Goal: Information Seeking & Learning: Compare options

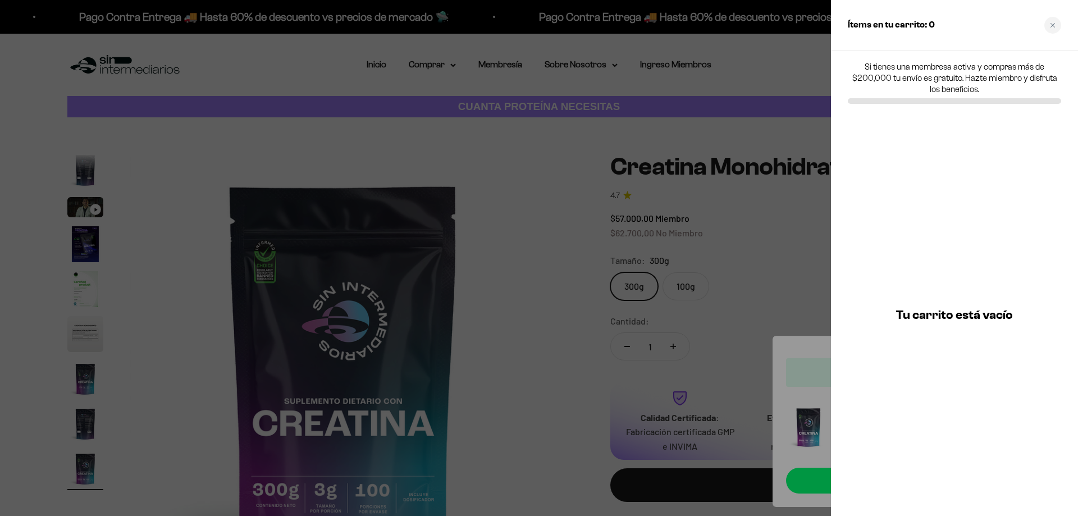
scroll to position [0, 3518]
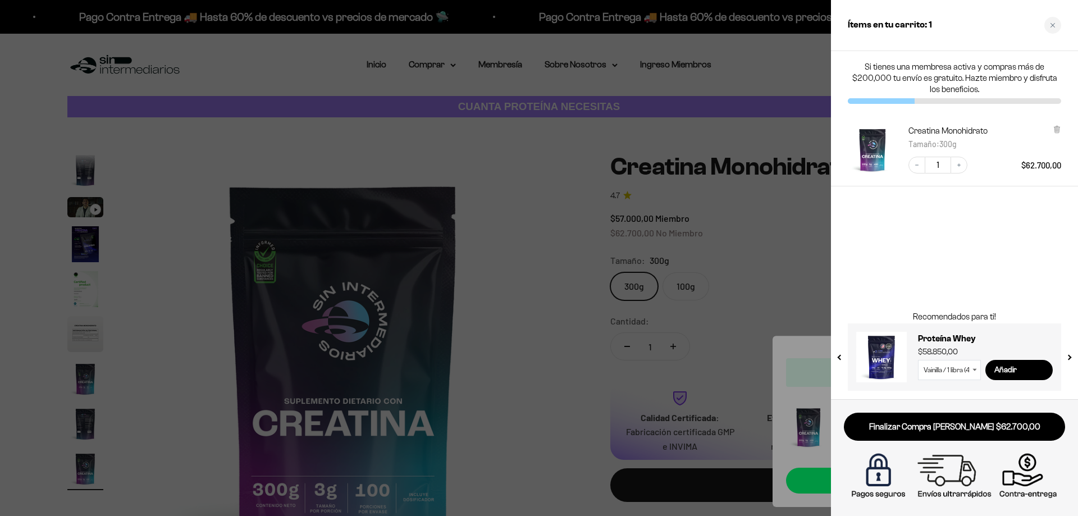
click at [593, 141] on div at bounding box center [539, 258] width 1078 height 516
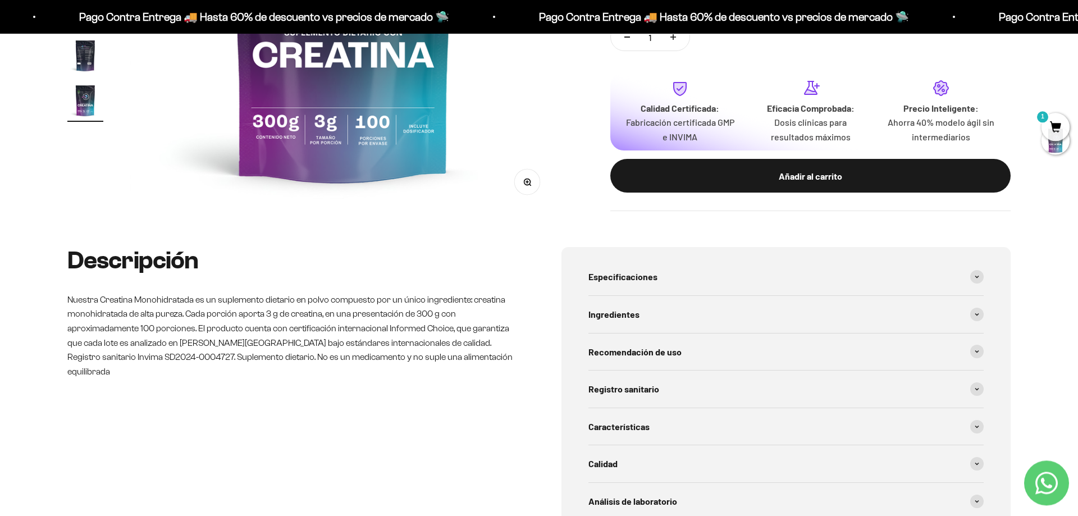
scroll to position [371, 0]
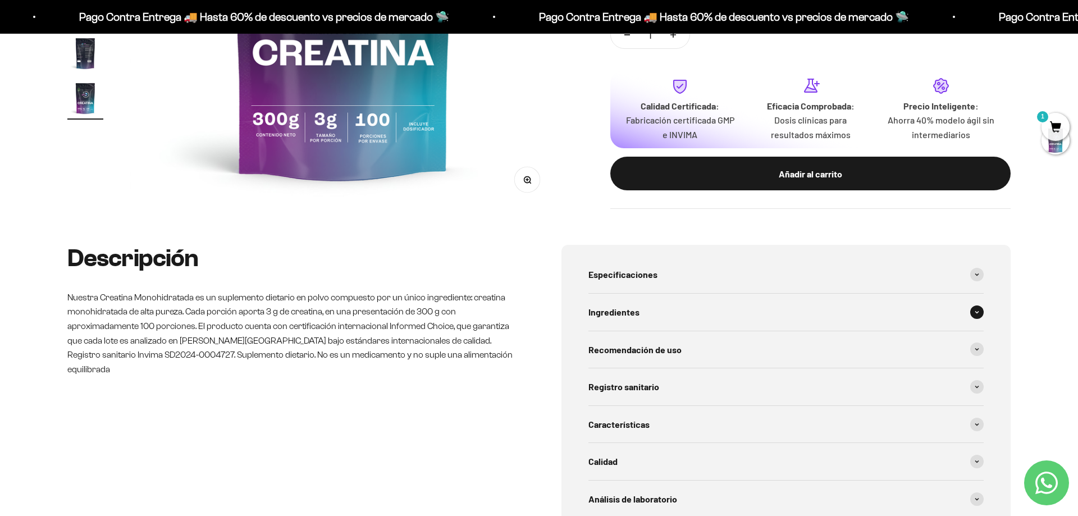
click at [641, 313] on div "Ingredientes" at bounding box center [785, 312] width 395 height 37
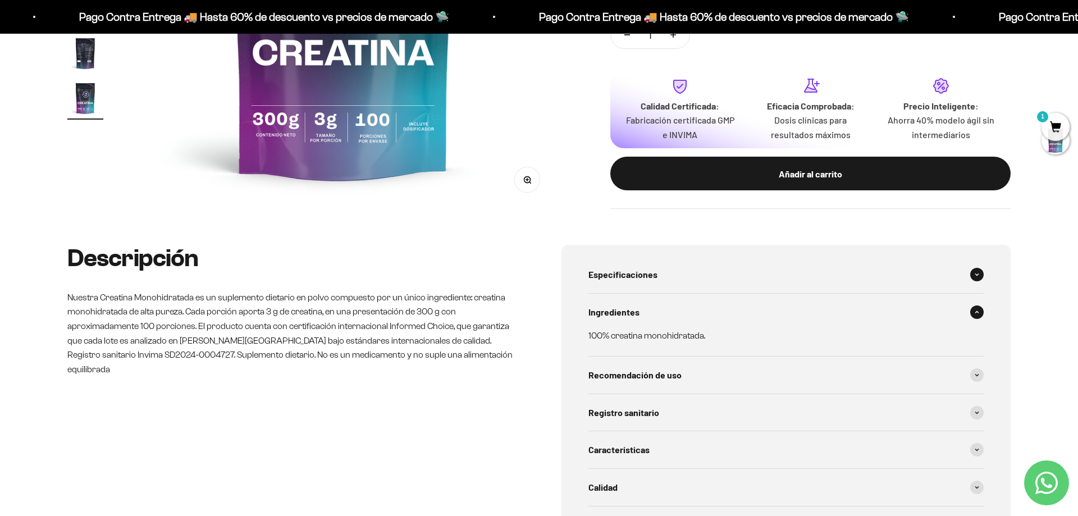
click at [609, 282] on div "Especificaciones" at bounding box center [785, 274] width 395 height 37
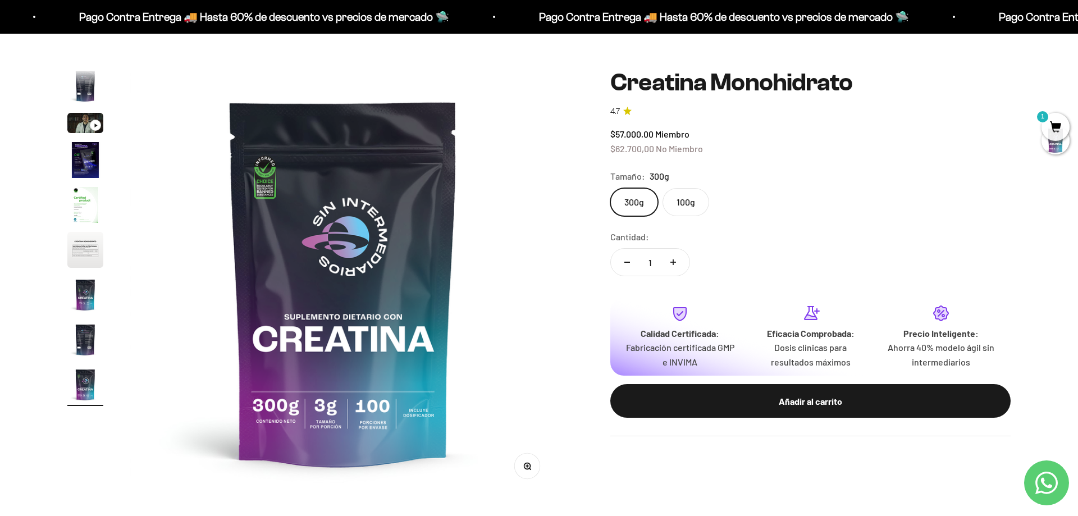
scroll to position [0, 0]
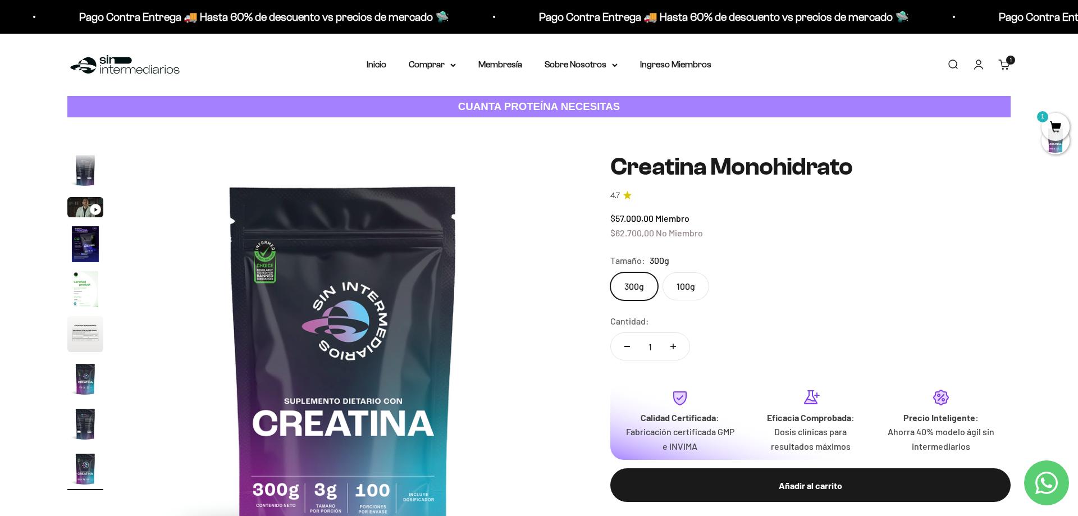
click at [34, 81] on div "Menú Buscar Inicio Comprar Proteínas Ver Todos Whey Iso Vegan Pancakes Pre-Entr…" at bounding box center [539, 65] width 1078 height 62
click at [125, 61] on img at bounding box center [124, 65] width 115 height 24
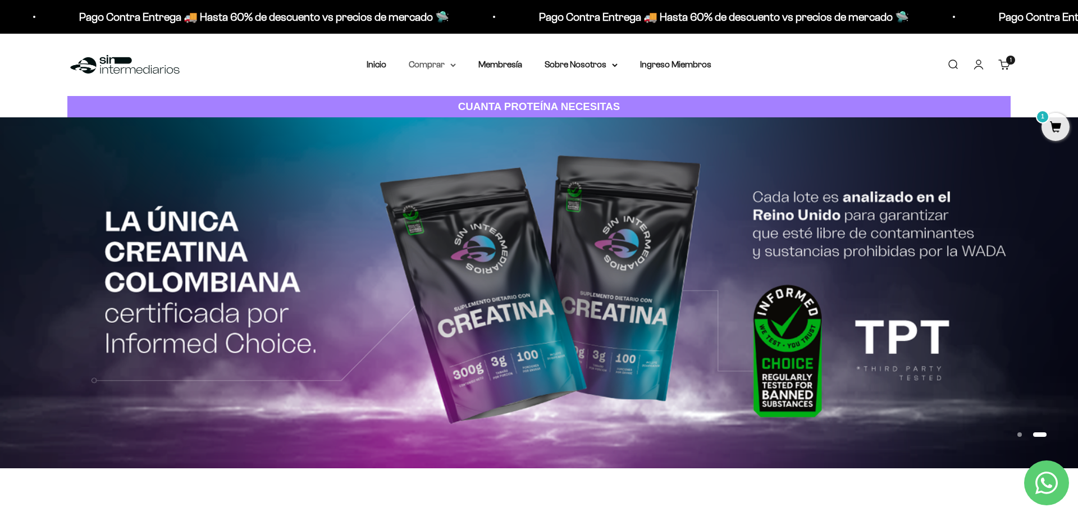
click at [437, 66] on summary "Comprar" at bounding box center [432, 64] width 47 height 15
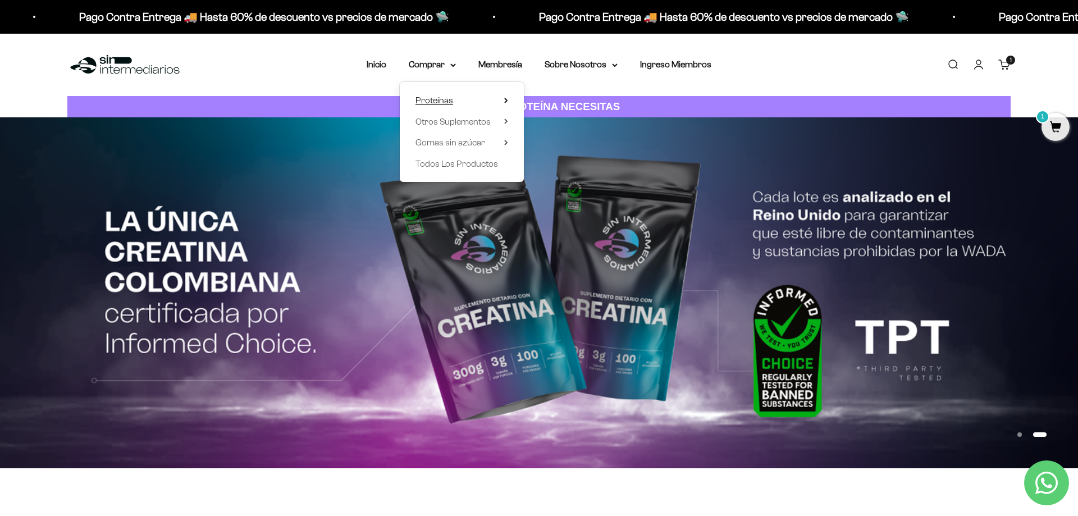
click at [422, 98] on span "Proteínas" at bounding box center [434, 100] width 38 height 10
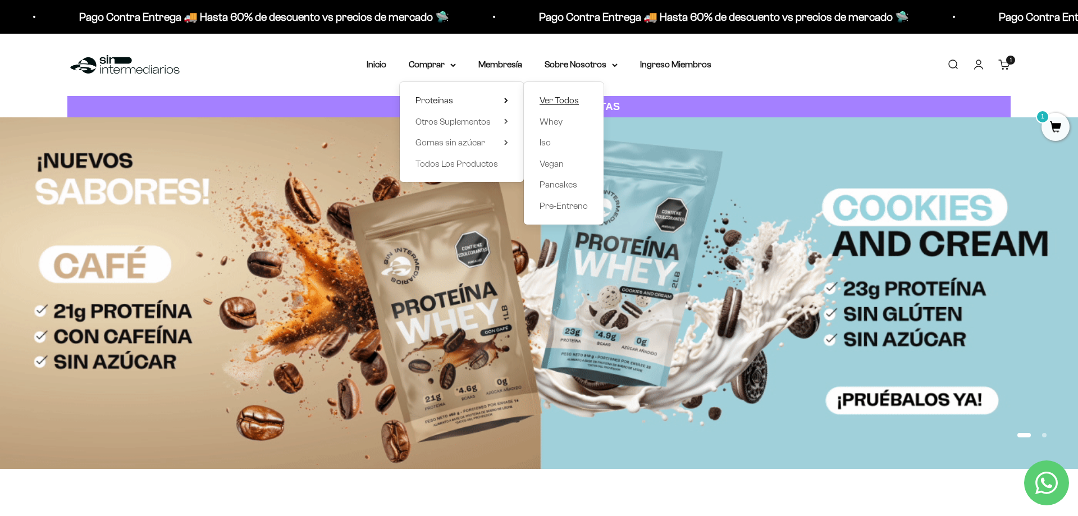
click at [554, 101] on span "Ver Todos" at bounding box center [559, 100] width 39 height 10
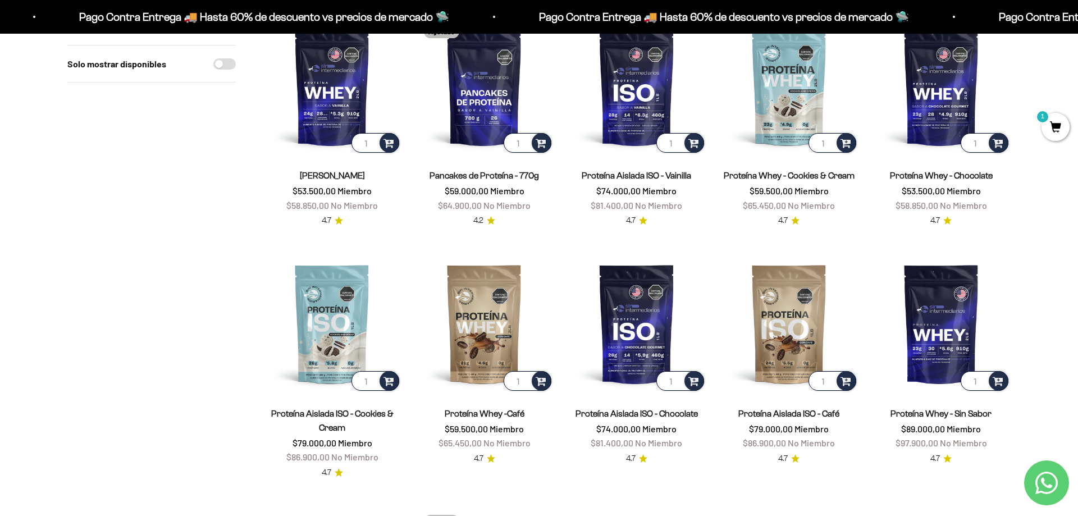
scroll to position [191, 0]
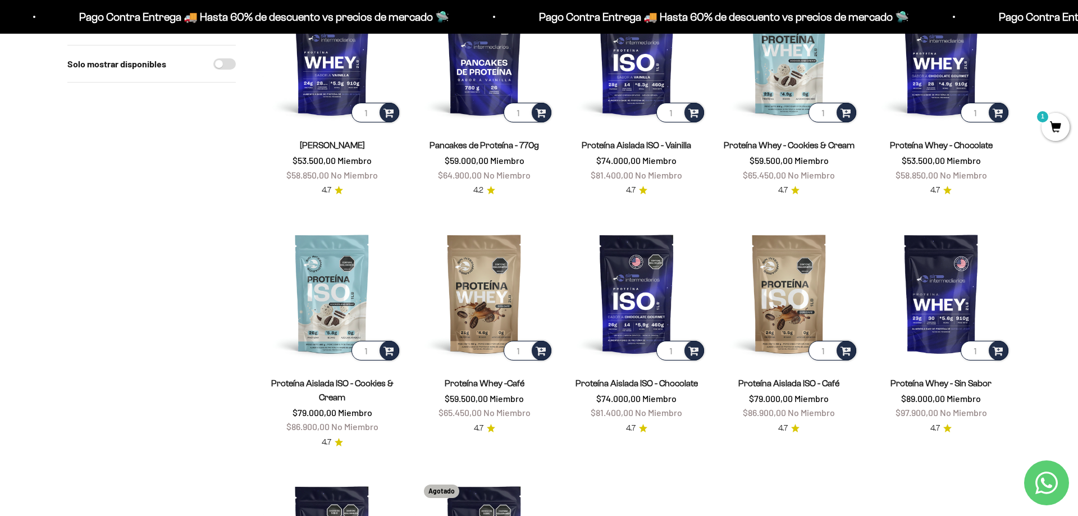
click at [924, 390] on span "Proteína Whey - Sin Sabor" at bounding box center [940, 383] width 101 height 14
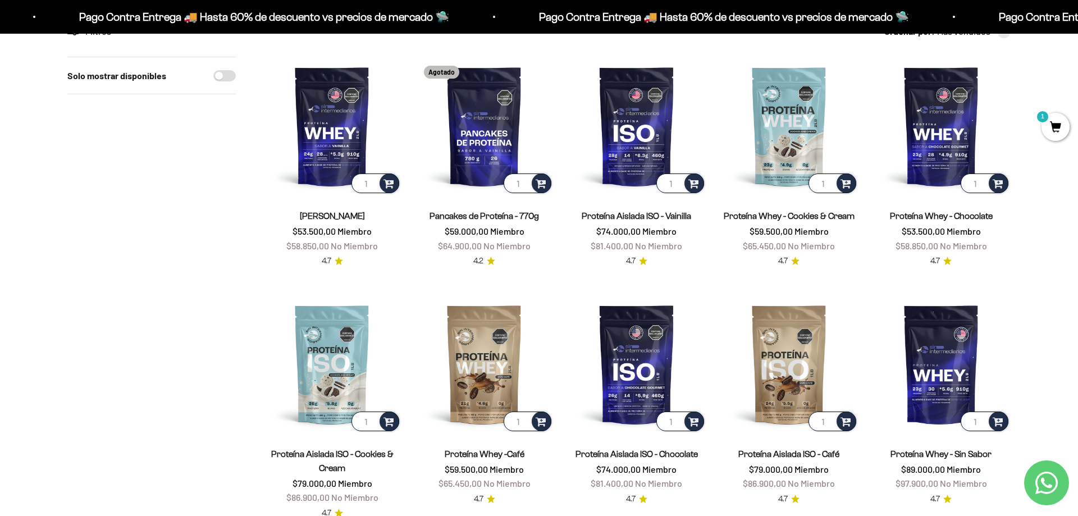
scroll to position [95, 0]
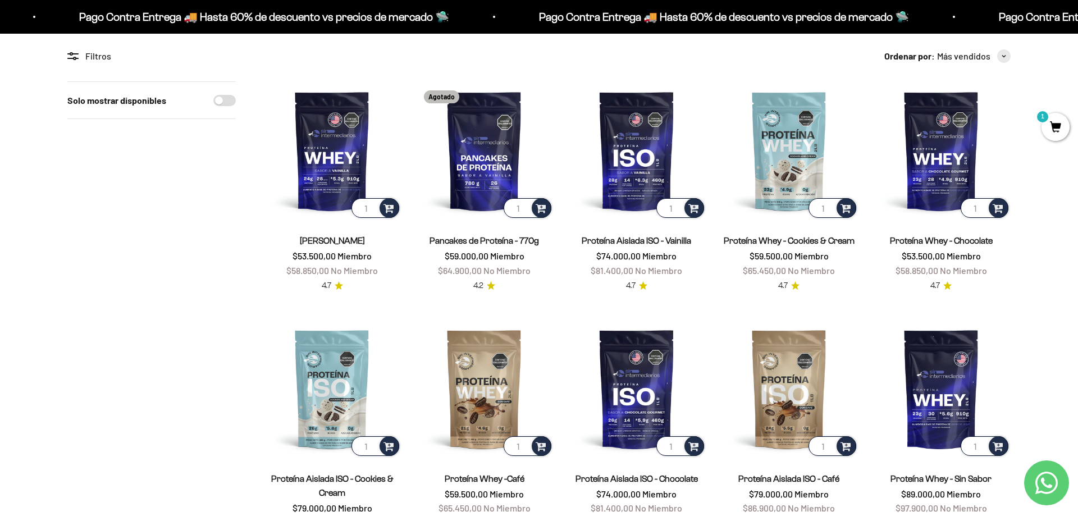
click at [637, 244] on link "Proteína Aislada ISO - Vainilla" at bounding box center [636, 241] width 109 height 10
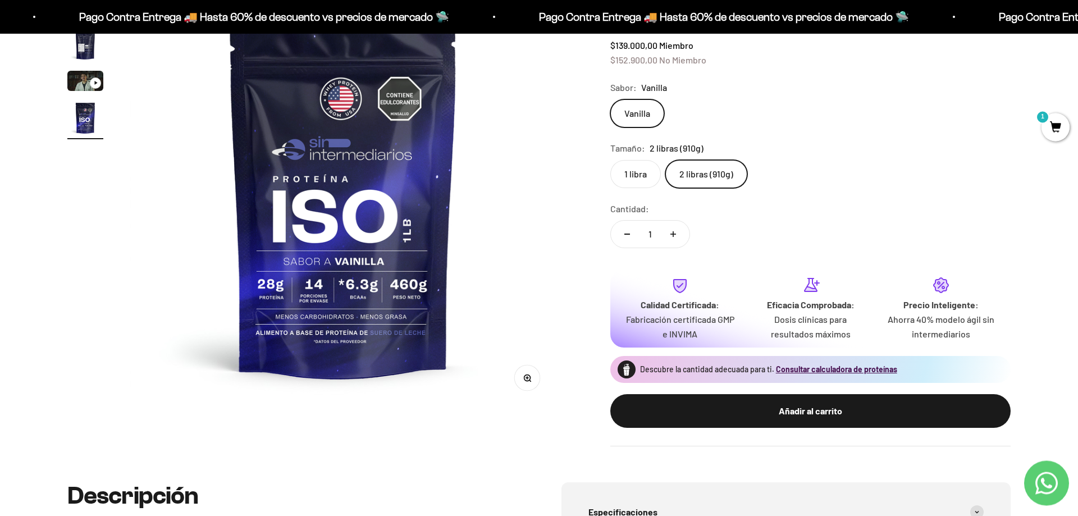
scroll to position [286, 0]
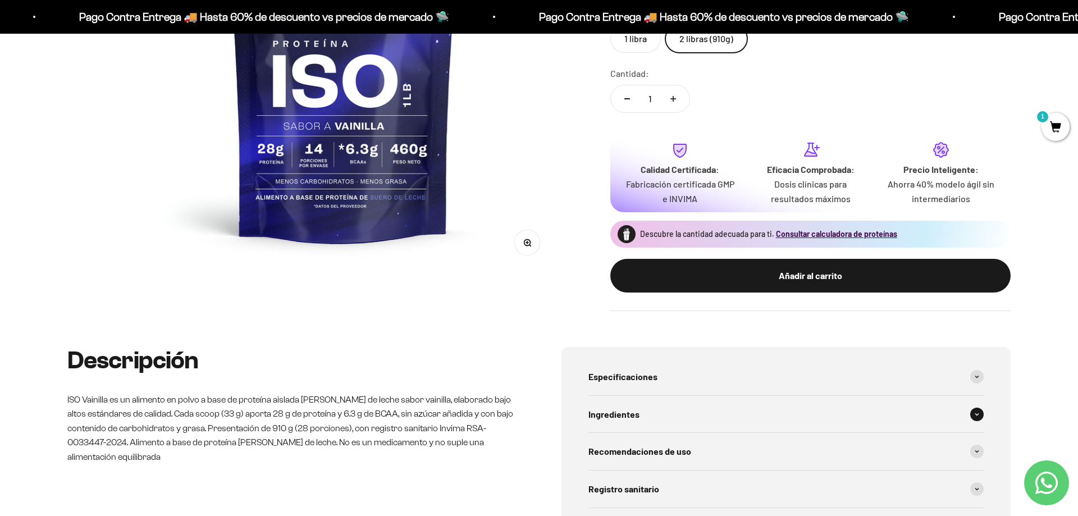
click at [619, 408] on span "Ingredientes" at bounding box center [613, 414] width 51 height 15
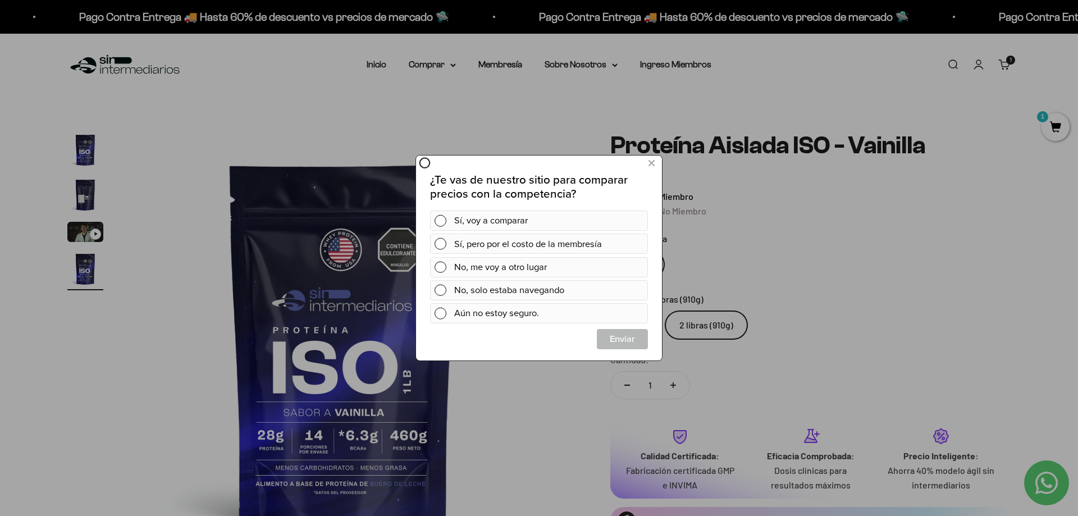
scroll to position [0, 0]
drag, startPoint x: 652, startPoint y: 167, endPoint x: 982, endPoint y: 281, distance: 349.0
click at [652, 167] on icon at bounding box center [651, 163] width 6 height 15
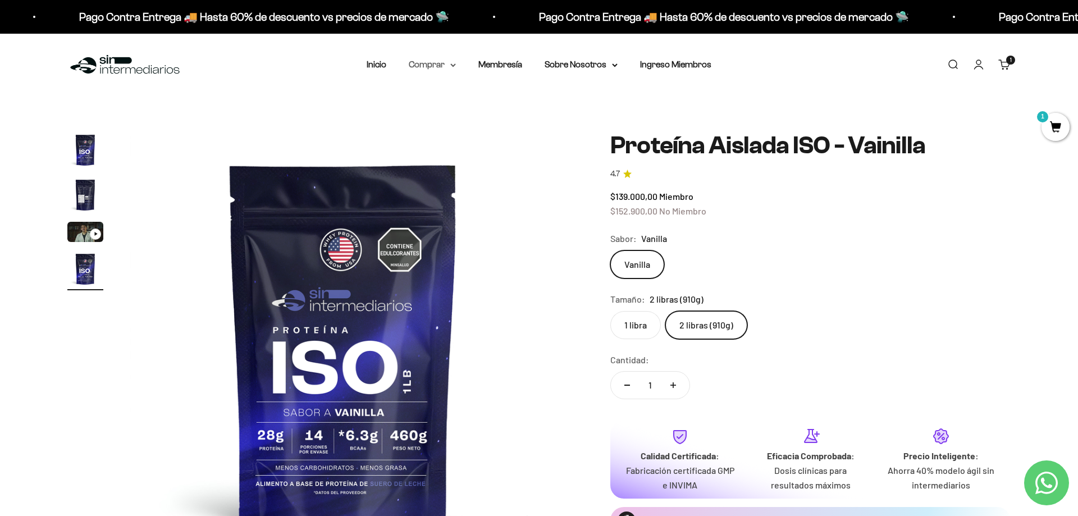
drag, startPoint x: 415, startPoint y: 62, endPoint x: 408, endPoint y: 68, distance: 8.8
click at [409, 69] on summary "Comprar" at bounding box center [432, 64] width 47 height 15
click at [433, 103] on span "Proteínas" at bounding box center [434, 100] width 38 height 10
click at [542, 185] on span "Pancakes" at bounding box center [559, 185] width 38 height 10
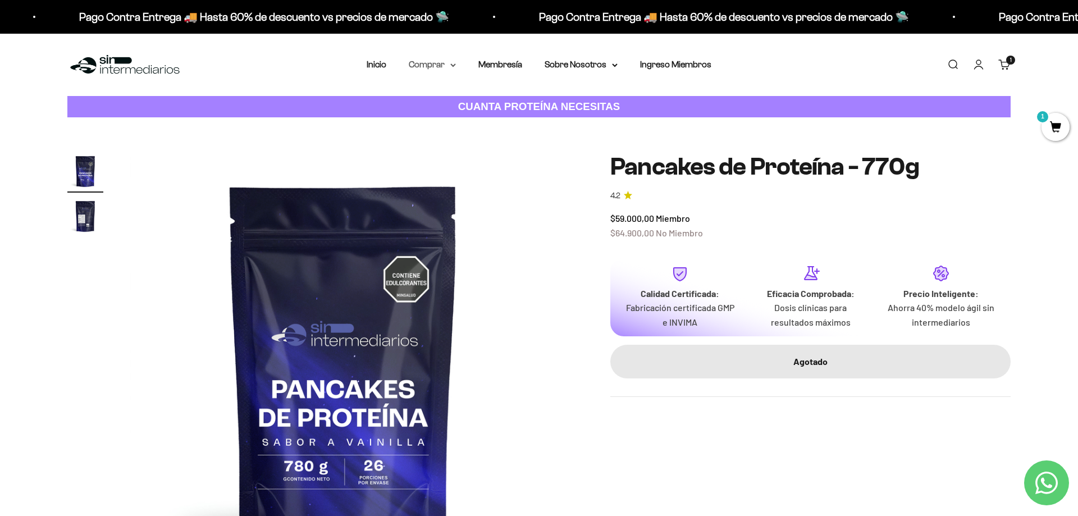
click at [424, 61] on summary "Comprar" at bounding box center [432, 64] width 47 height 15
click at [449, 138] on span "Gomas sin azúcar" at bounding box center [450, 143] width 70 height 10
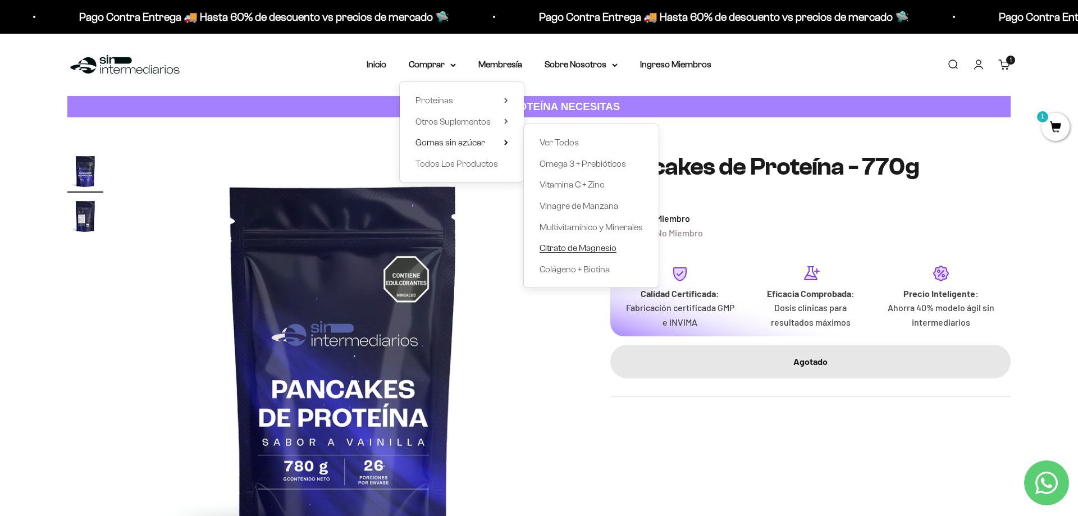
click at [550, 249] on span "Citrato de Magnesio" at bounding box center [578, 248] width 77 height 10
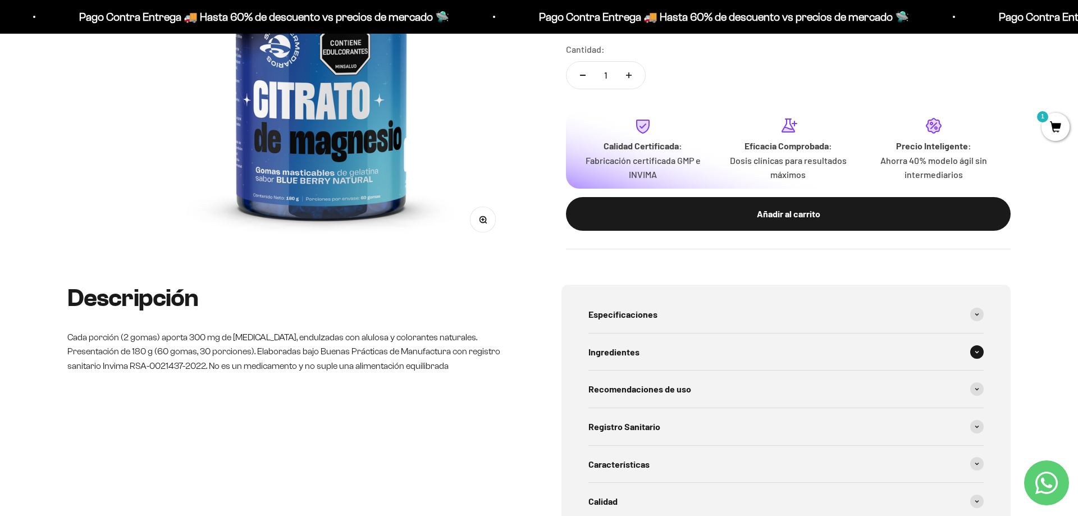
click at [611, 357] on span "Ingredientes" at bounding box center [613, 352] width 51 height 15
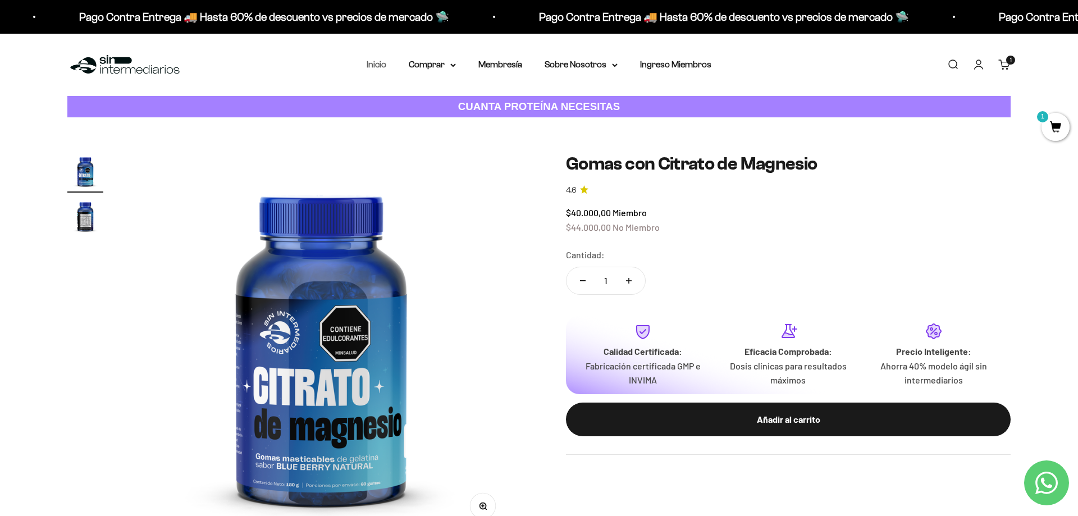
click at [367, 67] on link "Inicio" at bounding box center [377, 65] width 20 height 10
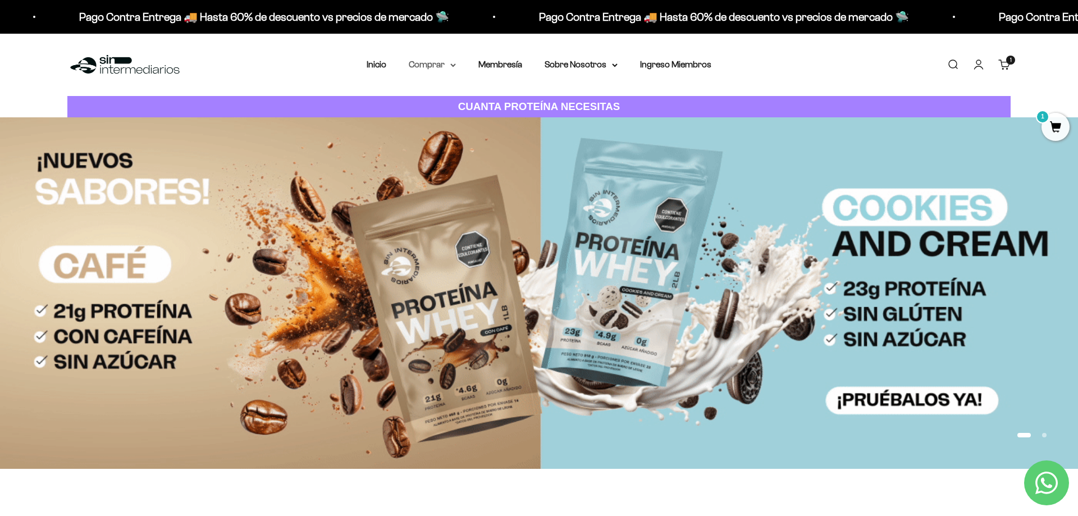
click at [424, 62] on summary "Comprar" at bounding box center [432, 64] width 47 height 15
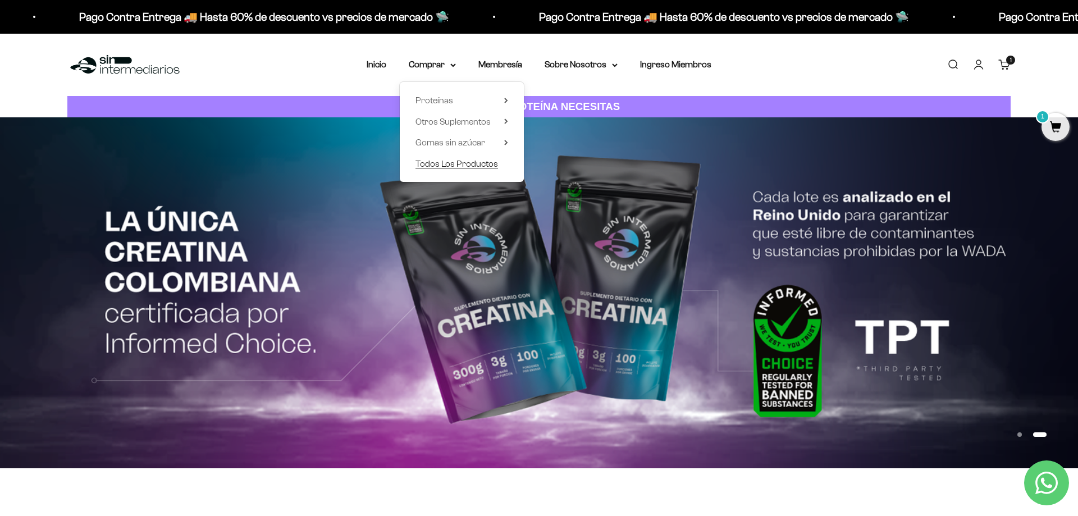
click at [442, 164] on span "Todos Los Productos" at bounding box center [456, 164] width 83 height 10
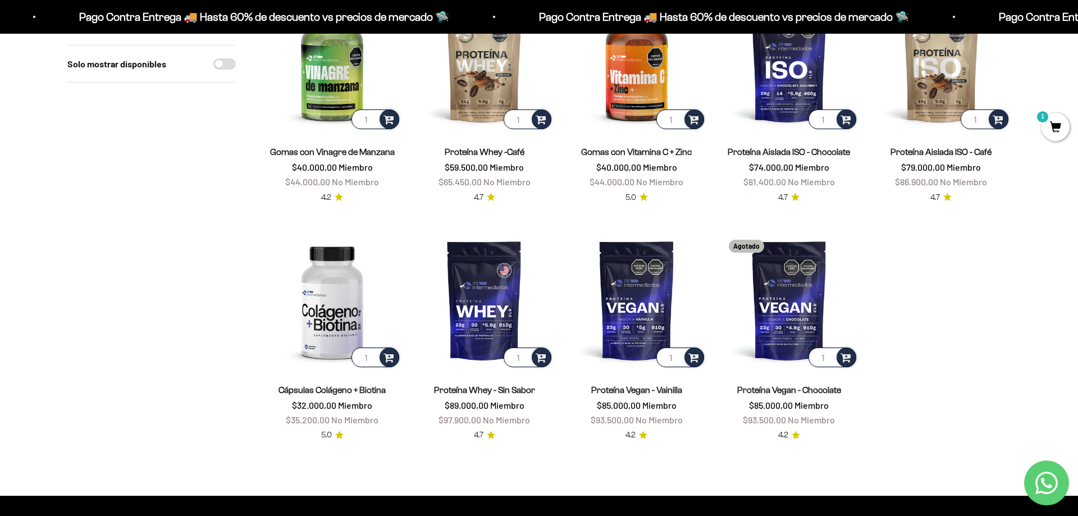
scroll to position [954, 0]
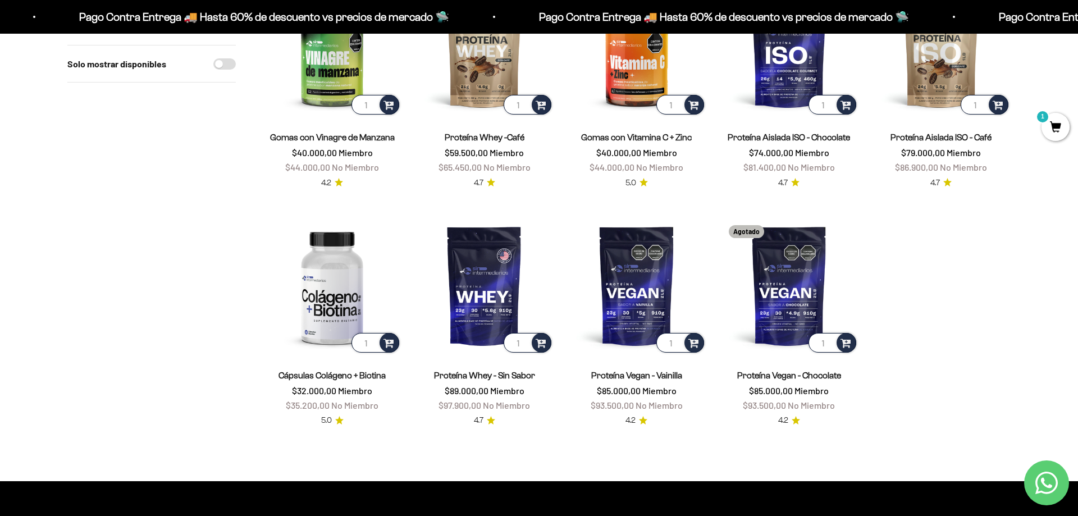
click at [314, 374] on link "Cápsulas Colágeno + Biotina" at bounding box center [331, 376] width 107 height 10
